Goal: Information Seeking & Learning: Check status

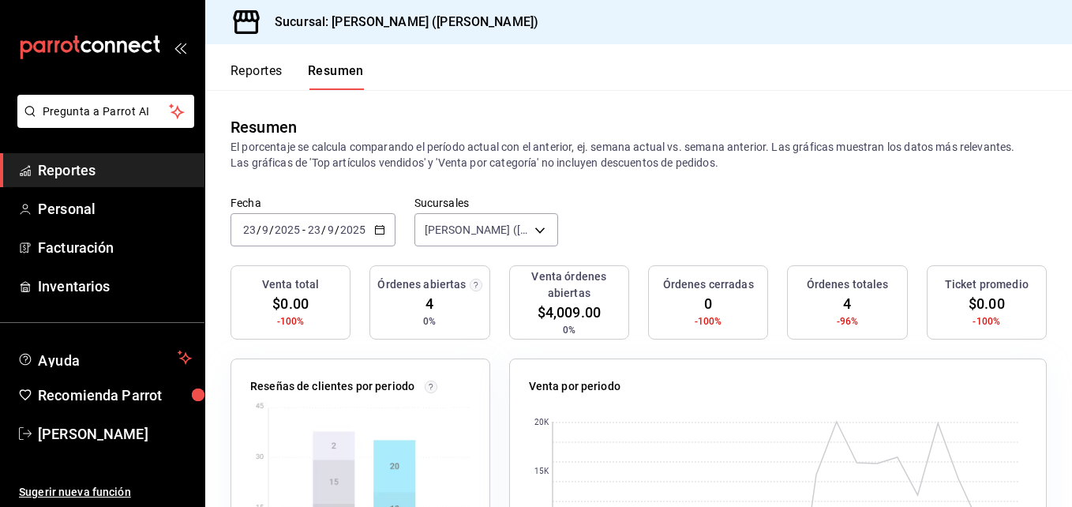
click at [253, 68] on font "Reportes" at bounding box center [256, 71] width 52 height 16
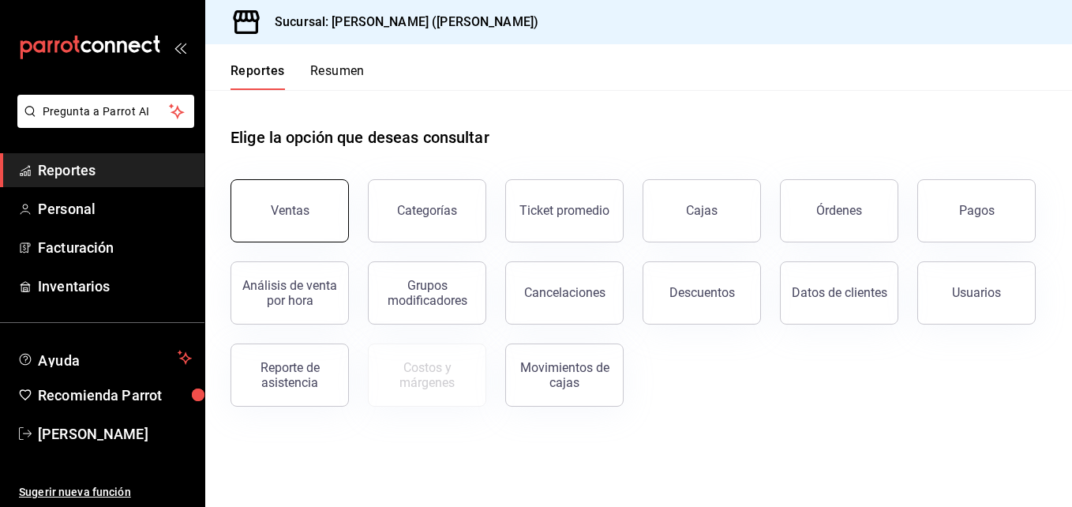
click at [300, 233] on button "Ventas" at bounding box center [289, 210] width 118 height 63
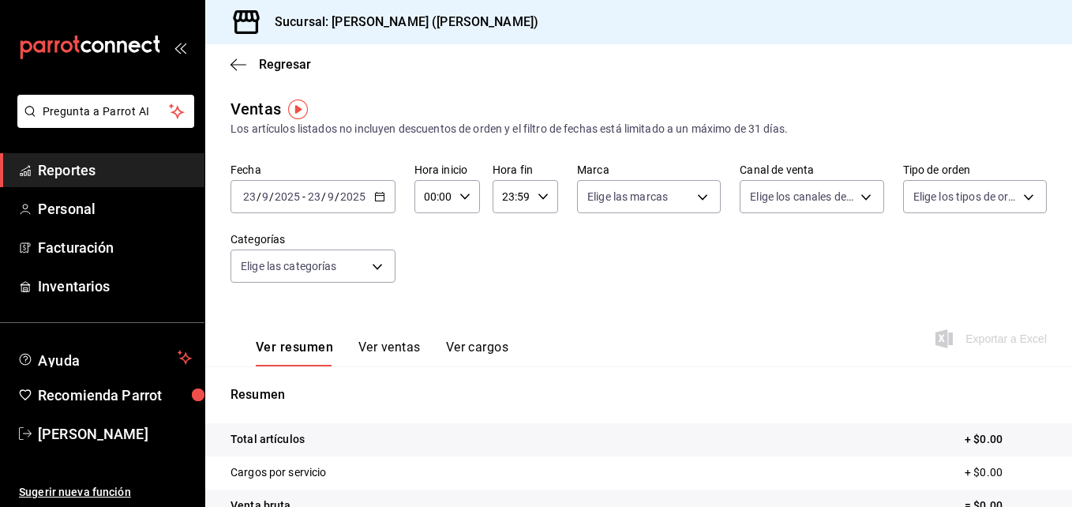
click at [378, 197] on icon "button" at bounding box center [379, 196] width 11 height 11
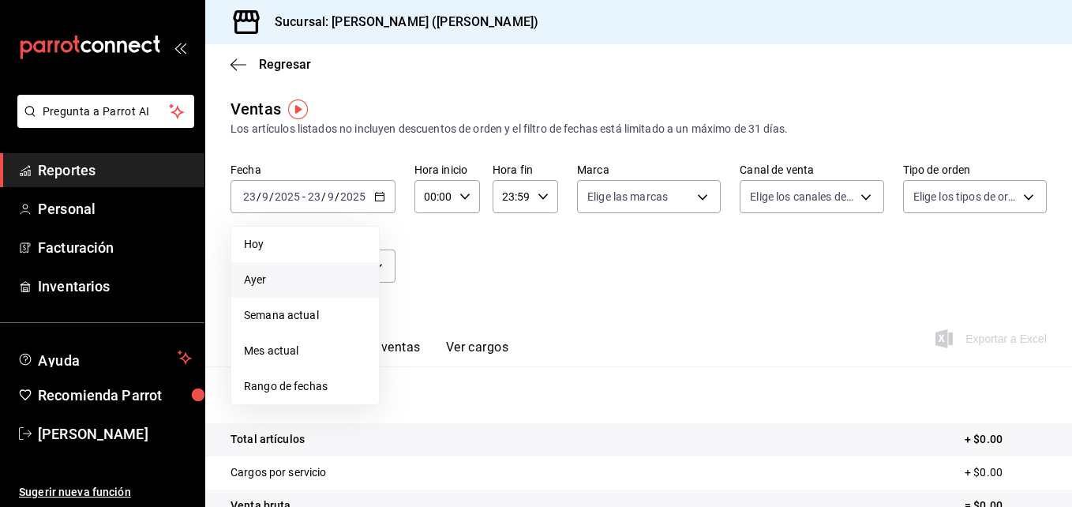
click at [305, 275] on span "Ayer" at bounding box center [305, 279] width 122 height 17
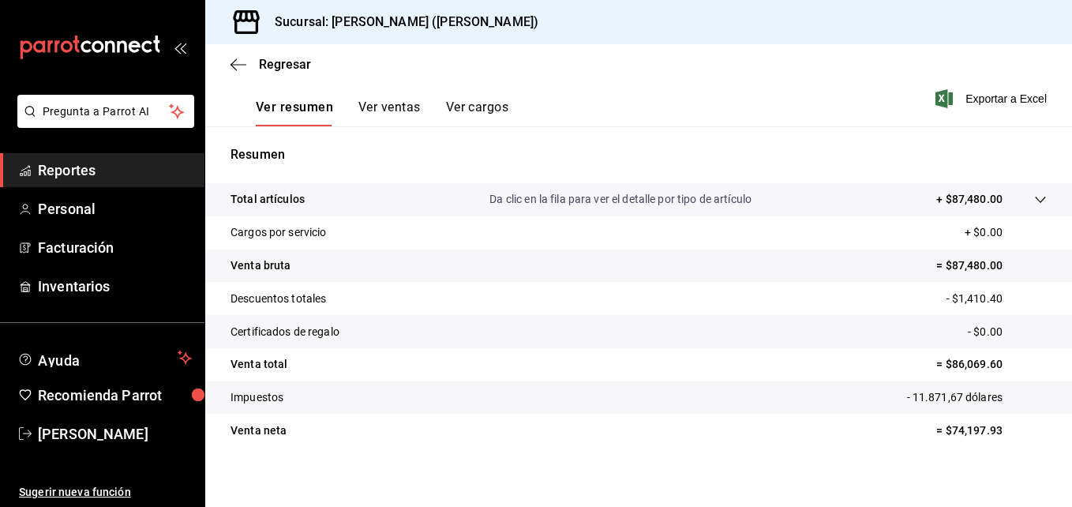
scroll to position [235, 0]
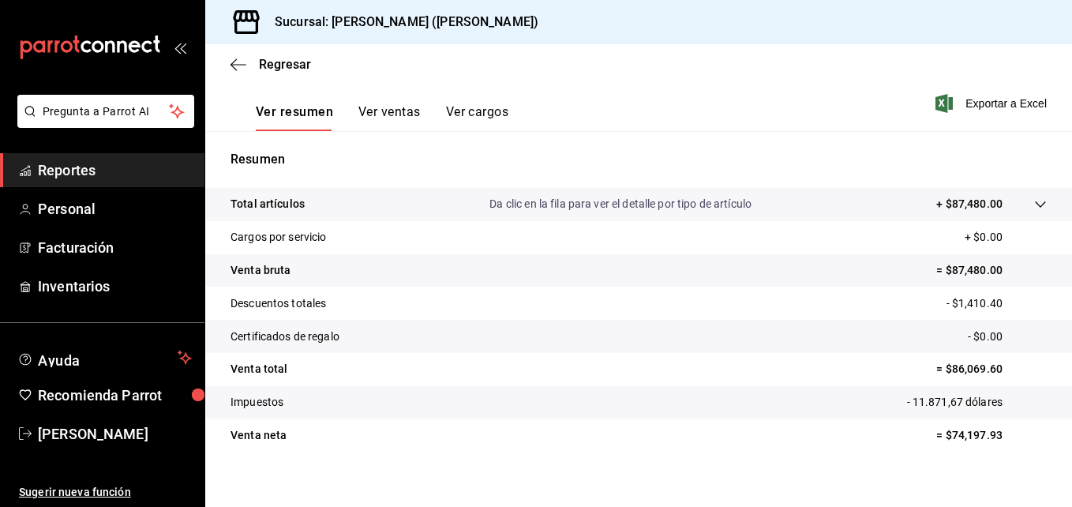
click at [225, 60] on div "Regresar" at bounding box center [638, 64] width 867 height 40
click at [237, 67] on icon "button" at bounding box center [238, 65] width 16 height 14
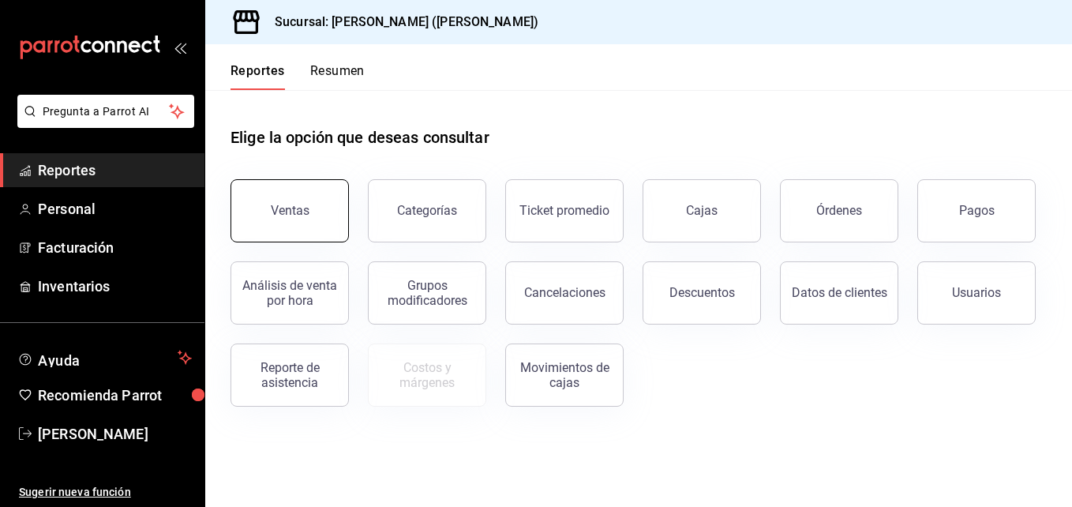
click at [309, 219] on button "Ventas" at bounding box center [289, 210] width 118 height 63
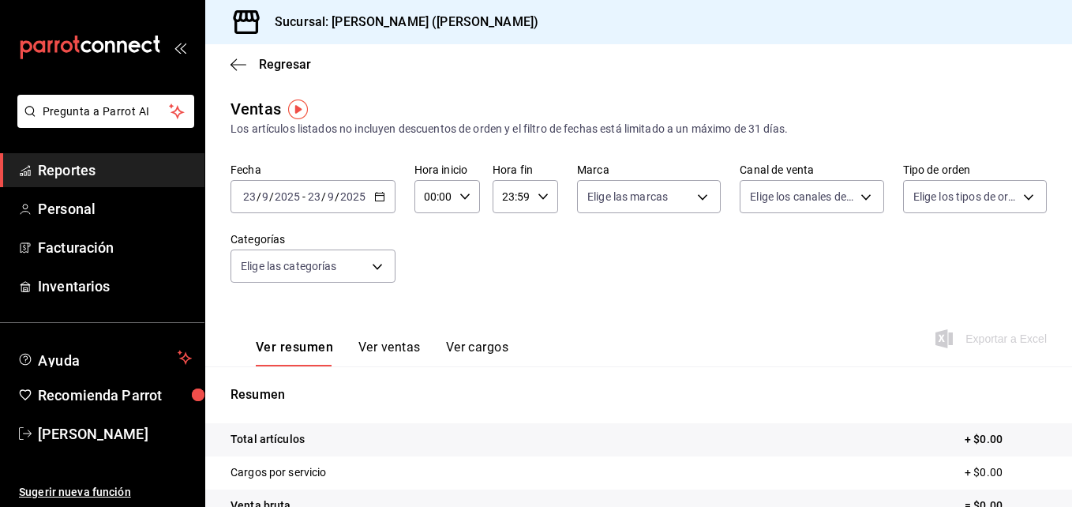
click at [377, 199] on icon "button" at bounding box center [379, 196] width 11 height 11
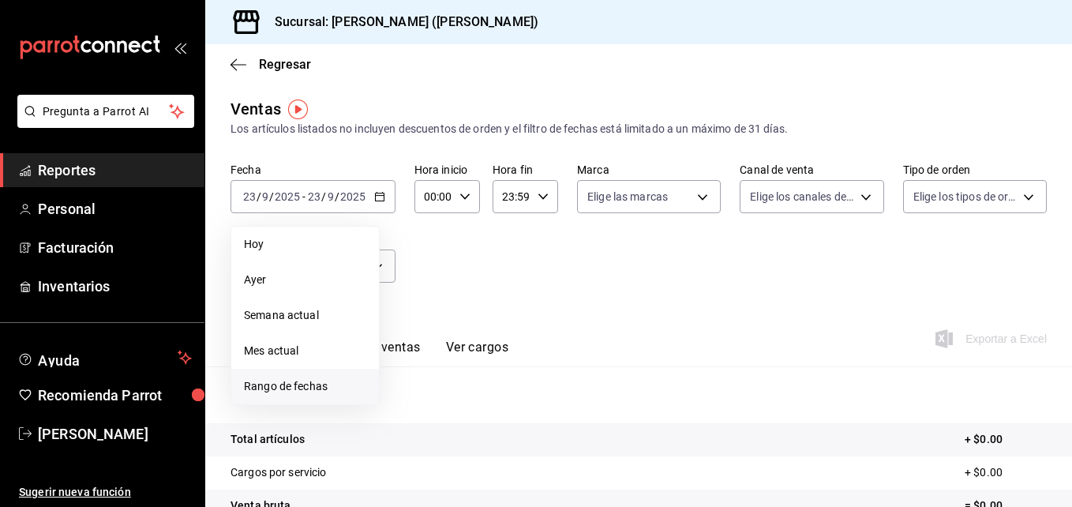
click at [313, 382] on span "Rango de fechas" at bounding box center [305, 386] width 122 height 17
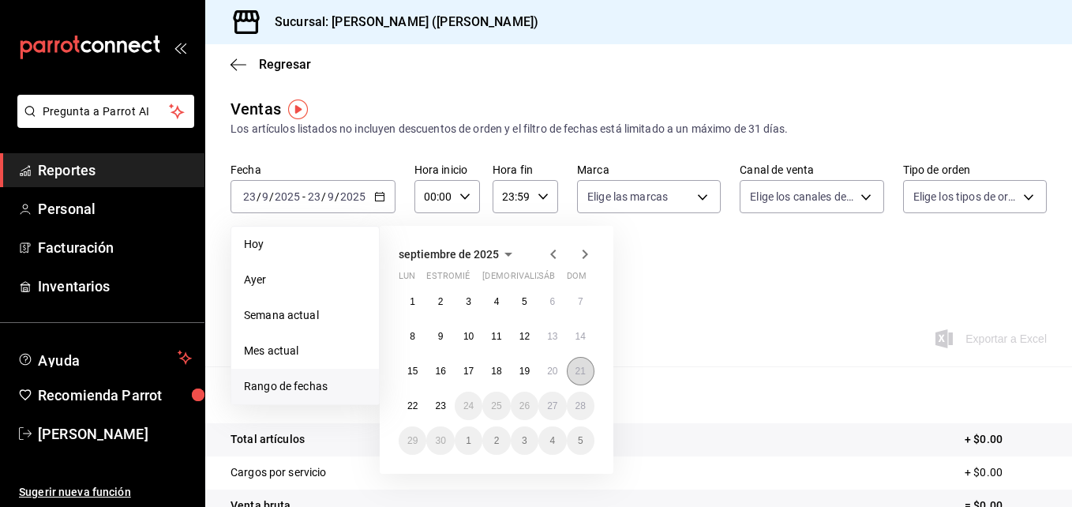
click at [584, 374] on abbr "21" at bounding box center [580, 370] width 10 height 11
click at [583, 374] on abbr "21" at bounding box center [580, 370] width 10 height 11
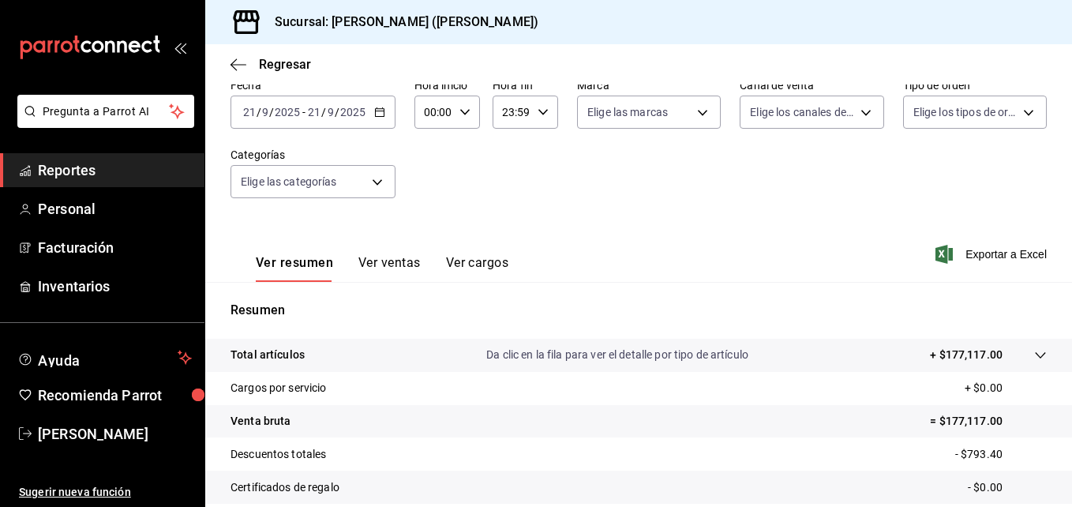
scroll to position [83, 0]
click at [376, 117] on icon "button" at bounding box center [379, 113] width 11 height 11
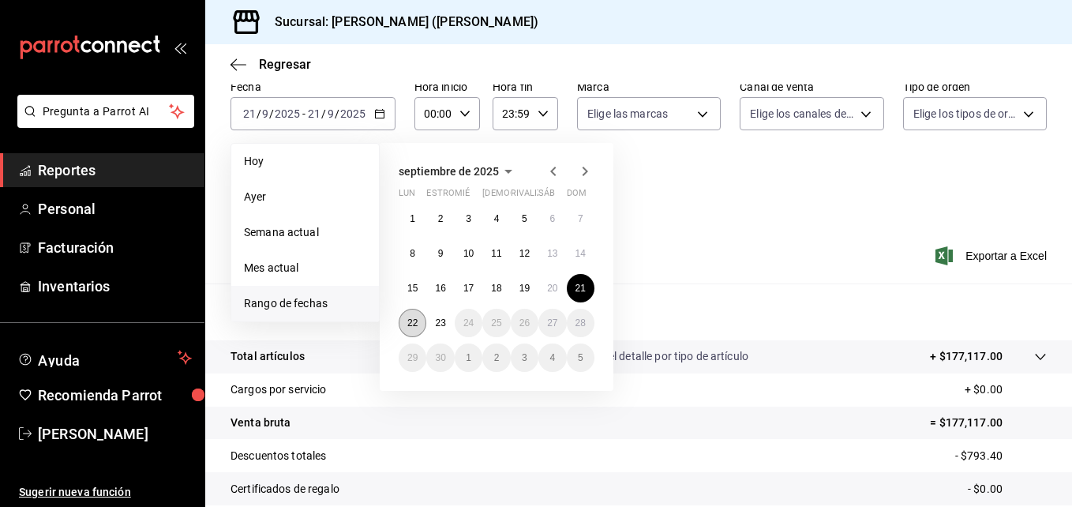
click at [418, 327] on button "22" at bounding box center [413, 323] width 28 height 28
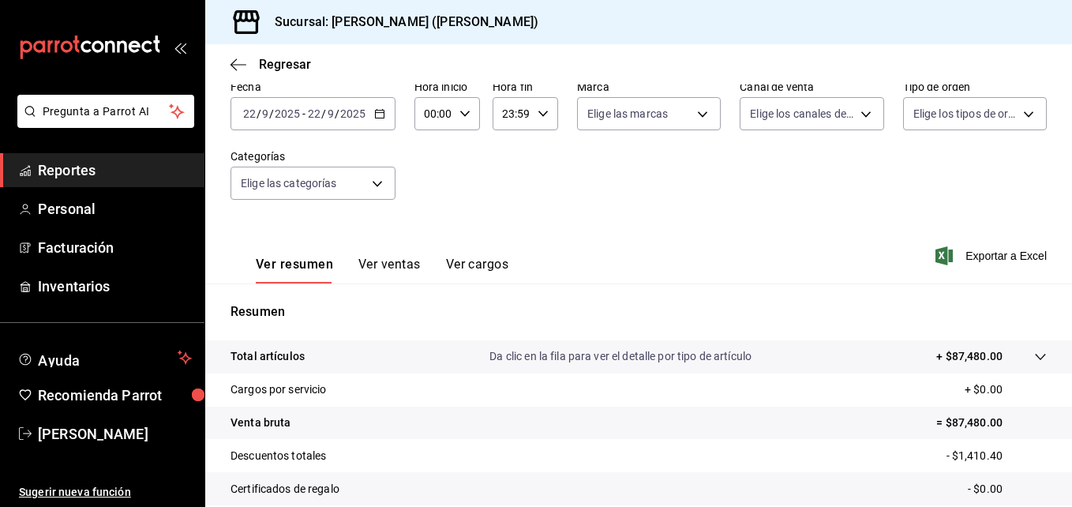
click at [489, 263] on button "Ver cargos" at bounding box center [477, 269] width 63 height 27
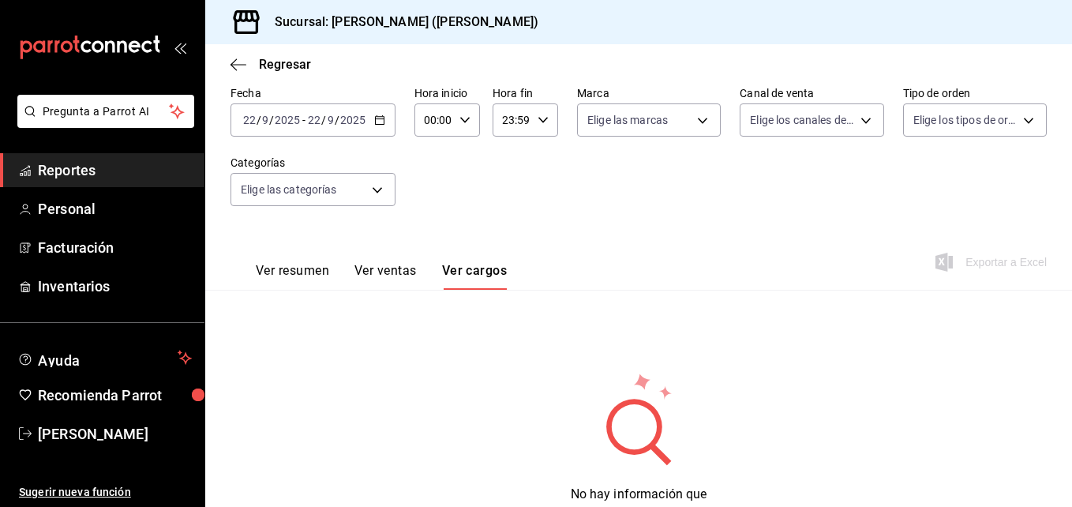
scroll to position [83, 0]
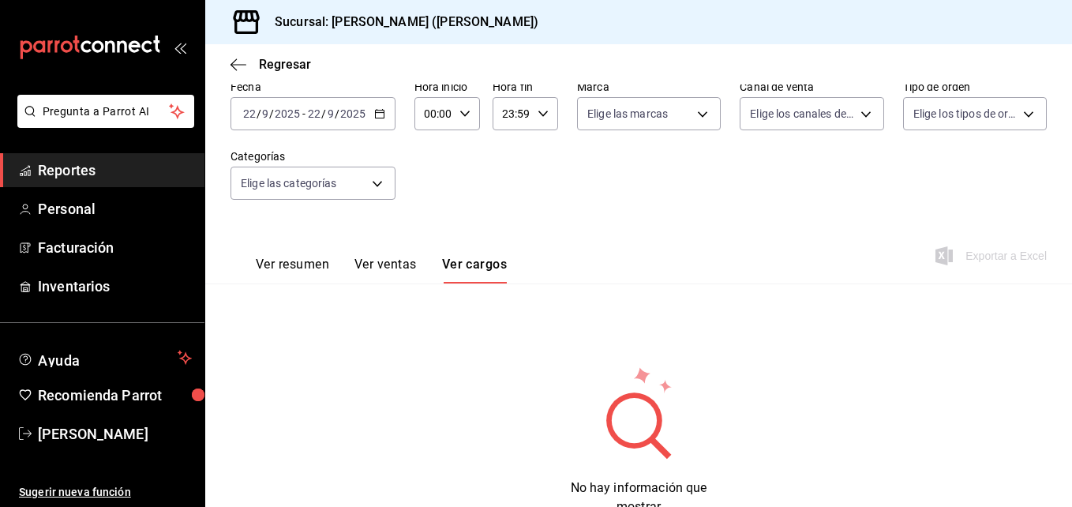
click at [398, 262] on button "Ver ventas" at bounding box center [385, 269] width 62 height 27
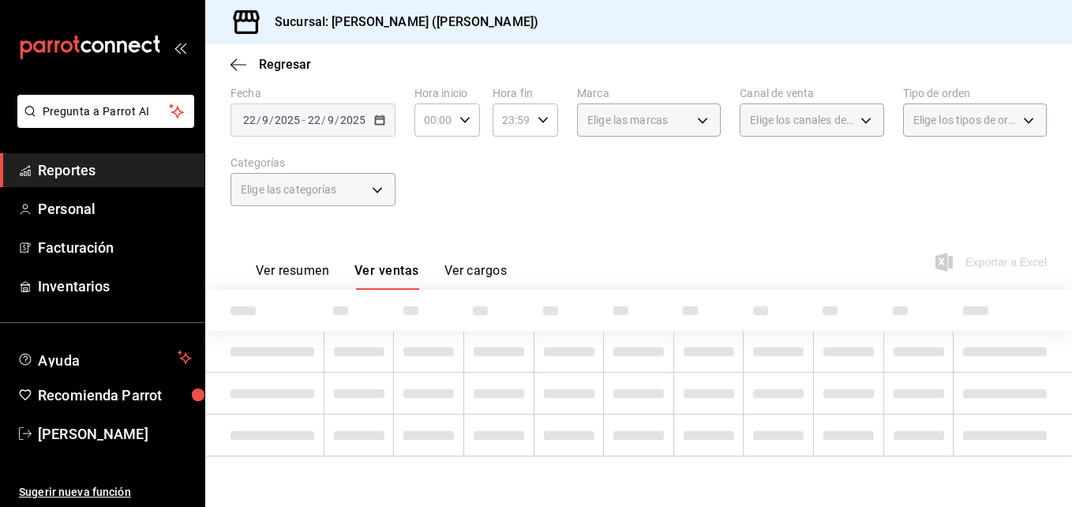
scroll to position [83, 0]
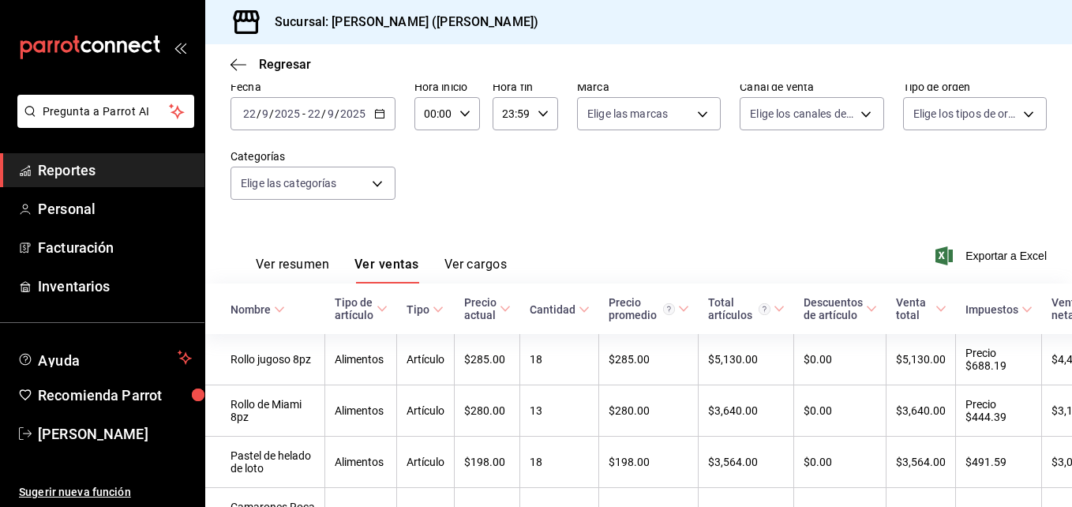
click at [289, 262] on font "Ver resumen" at bounding box center [292, 264] width 73 height 16
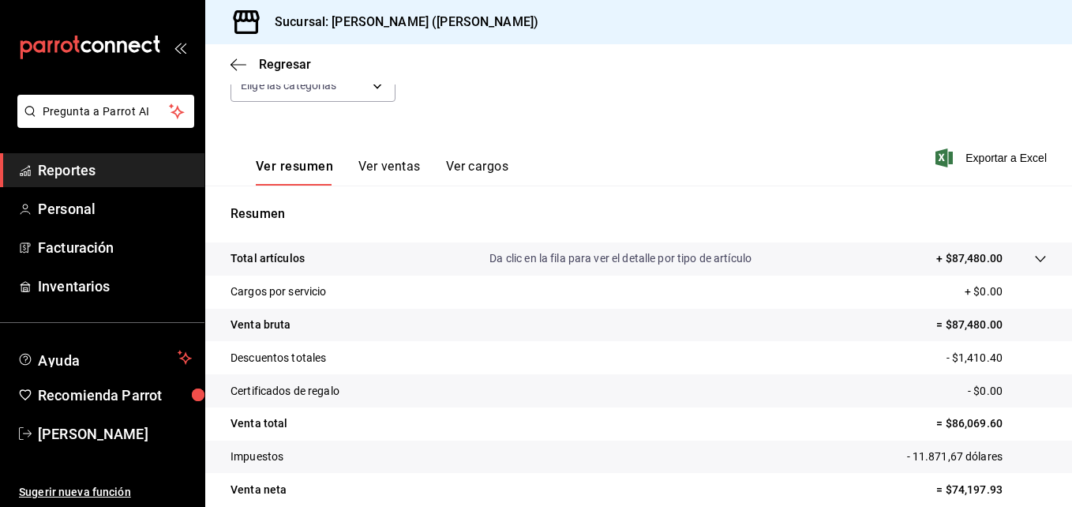
scroll to position [241, 0]
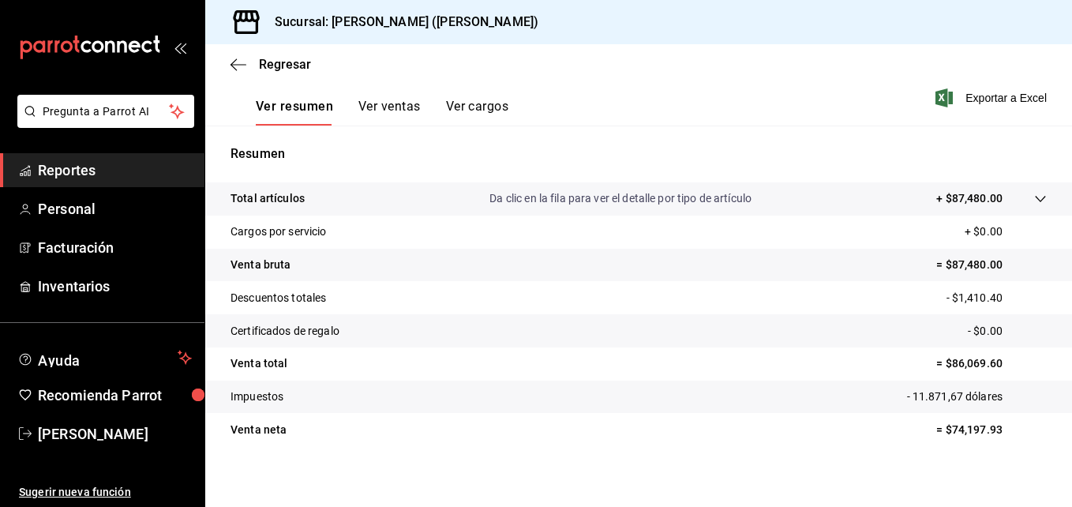
drag, startPoint x: 347, startPoint y: 8, endPoint x: 411, endPoint y: 463, distance: 459.8
click at [411, 463] on div "Total artículos Da clic en la fila para ver el detalle por tipo de artículo + $…" at bounding box center [638, 323] width 867 height 283
click at [402, 249] on tr "Venta bruta = $87,480.00" at bounding box center [638, 265] width 867 height 33
click at [1034, 204] on icon at bounding box center [1040, 199] width 13 height 13
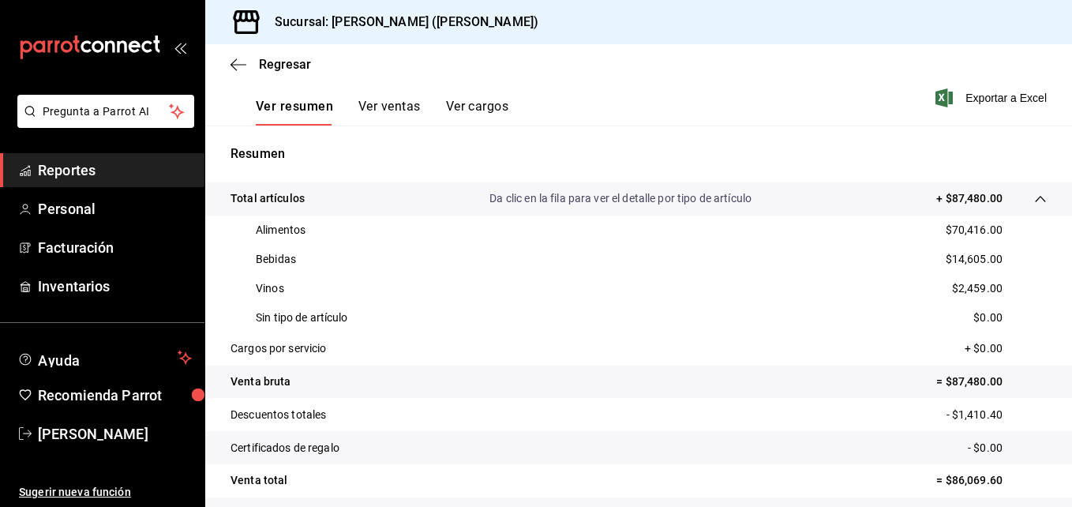
click at [236, 72] on div "Regresar" at bounding box center [638, 64] width 867 height 40
click at [236, 59] on icon "button" at bounding box center [233, 64] width 6 height 12
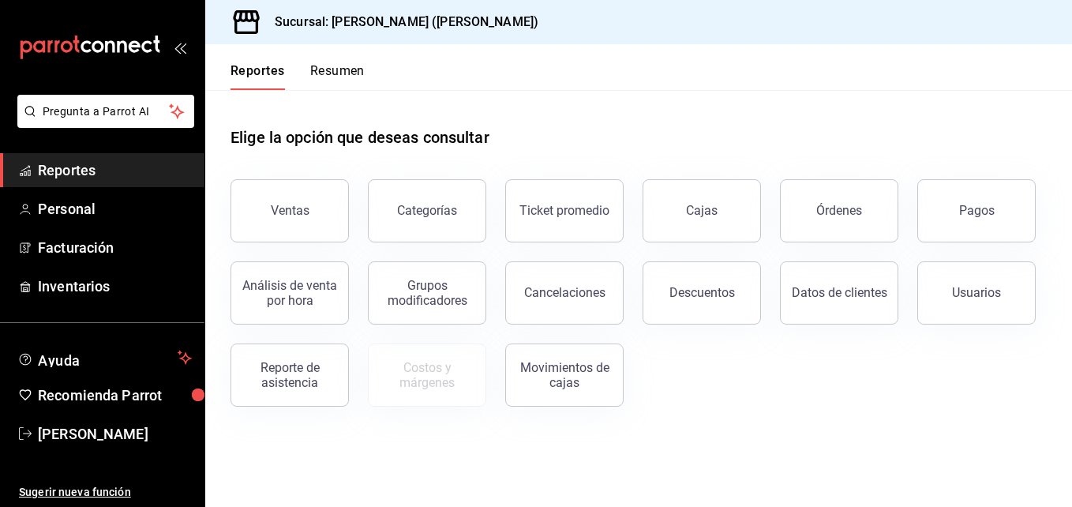
click at [328, 62] on div "Reportes Resumen" at bounding box center [284, 67] width 159 height 46
click at [332, 77] on button "Resumen" at bounding box center [337, 76] width 54 height 27
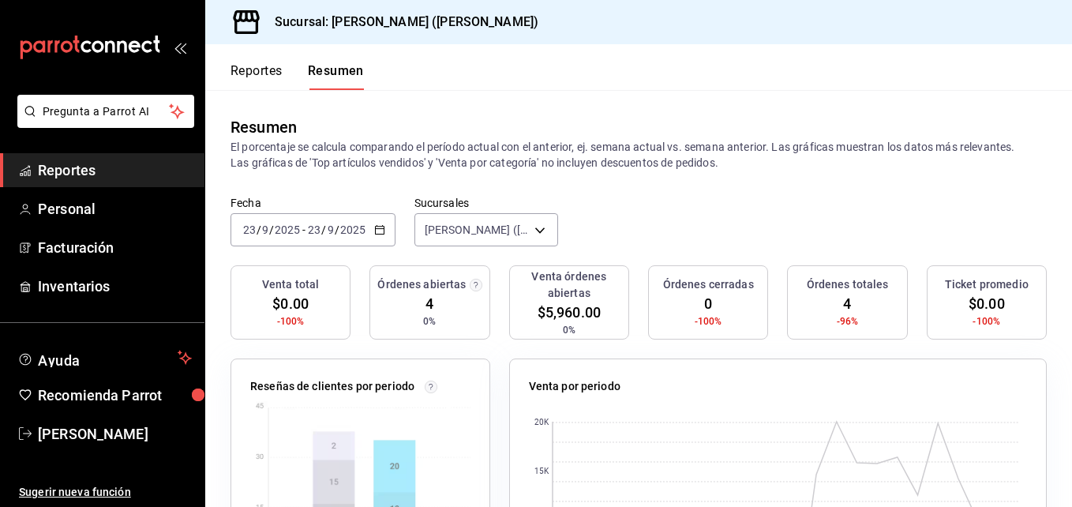
click at [375, 232] on \(Stroke\) "button" at bounding box center [379, 230] width 9 height 9
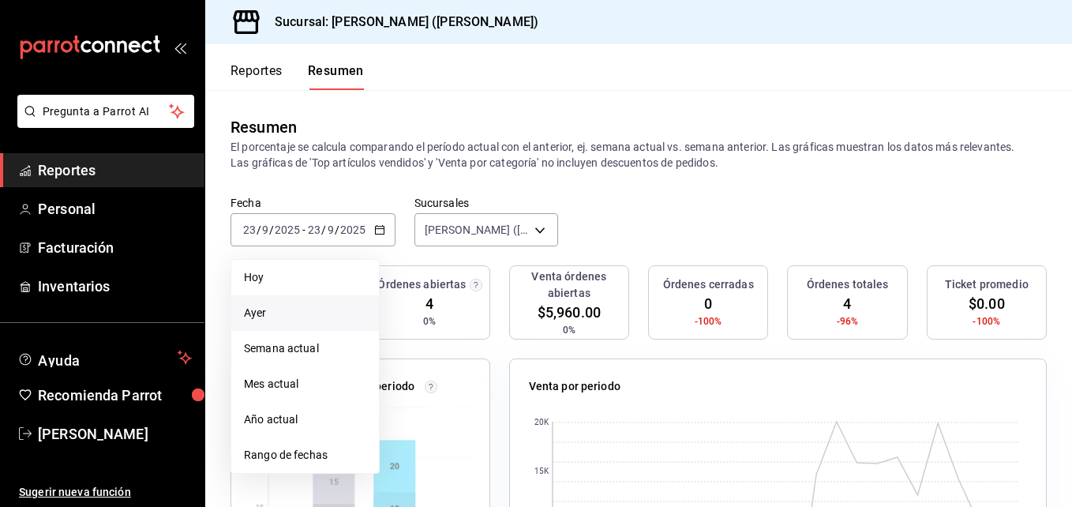
click at [285, 319] on span "Ayer" at bounding box center [305, 313] width 122 height 17
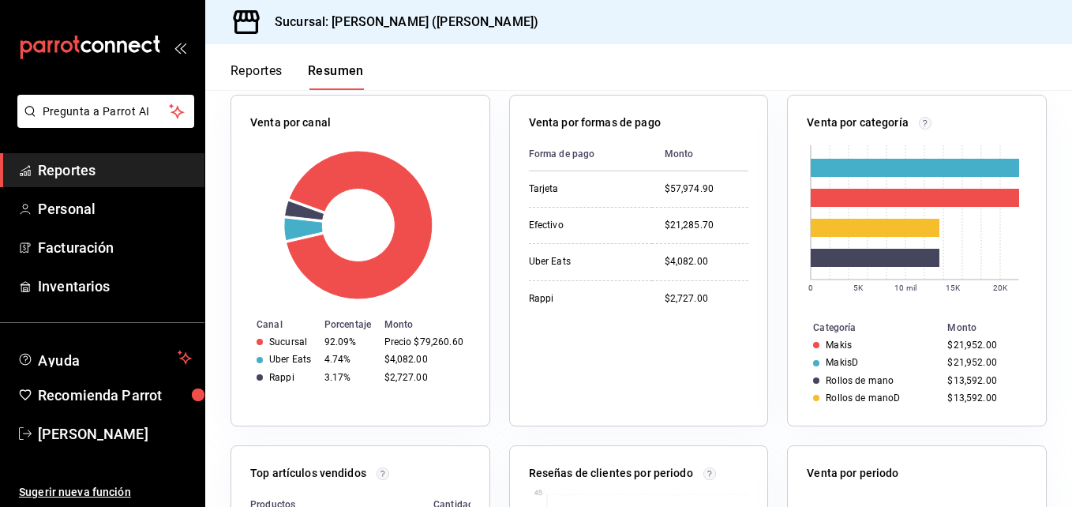
scroll to position [242, 0]
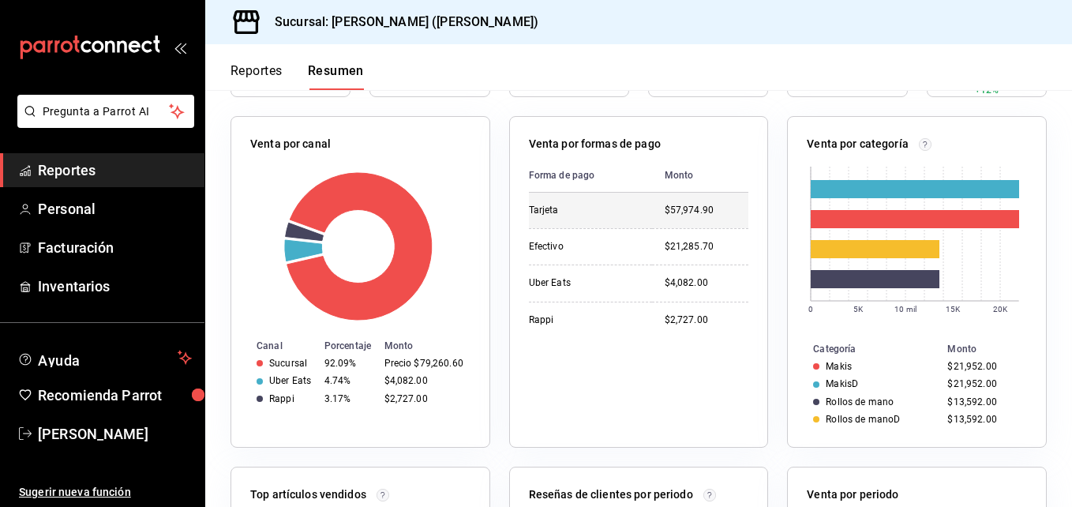
click at [578, 200] on td "Tarjeta" at bounding box center [590, 211] width 123 height 36
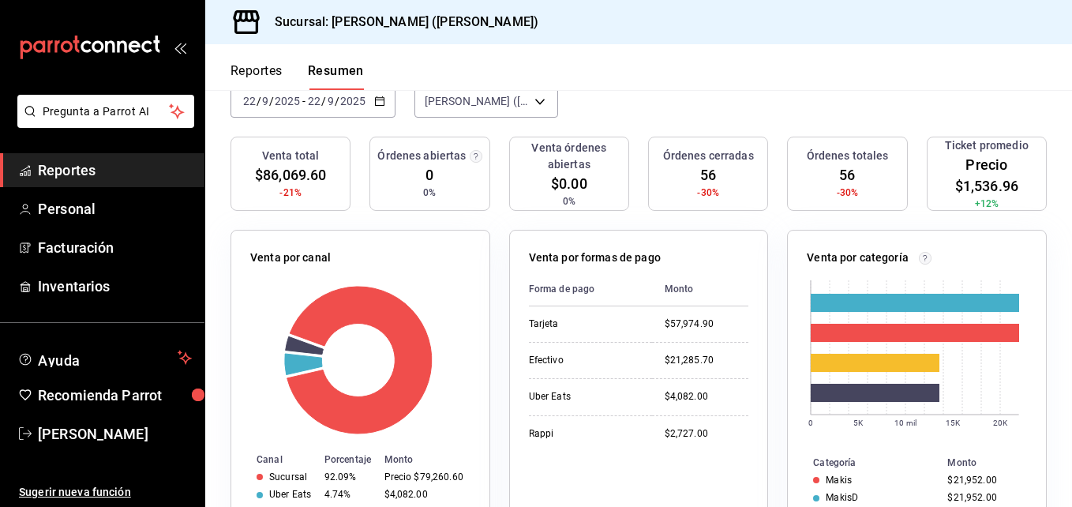
scroll to position [134, 0]
